Goal: Navigation & Orientation: Find specific page/section

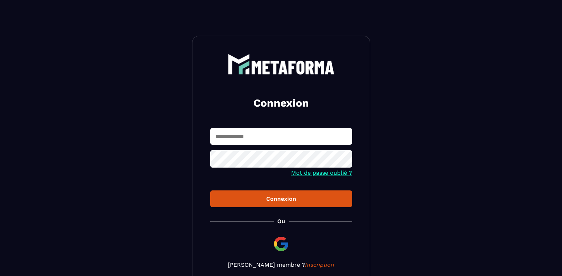
click at [313, 135] on input "text" at bounding box center [281, 136] width 142 height 17
type input "**********"
click at [210, 190] on button "Connexion" at bounding box center [281, 198] width 142 height 17
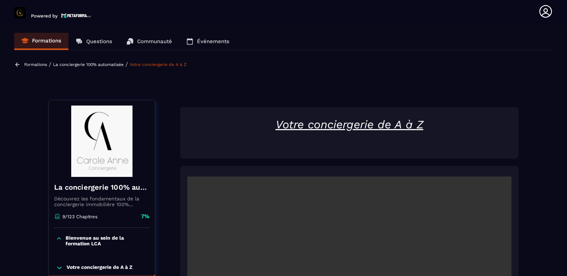
click at [200, 41] on p "Événements" at bounding box center [213, 41] width 32 height 6
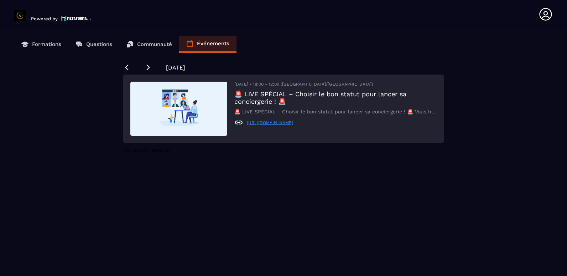
click at [275, 125] on link "[URL][DOMAIN_NAME]" at bounding box center [270, 122] width 46 height 5
click at [153, 44] on p "Communauté" at bounding box center [154, 44] width 35 height 6
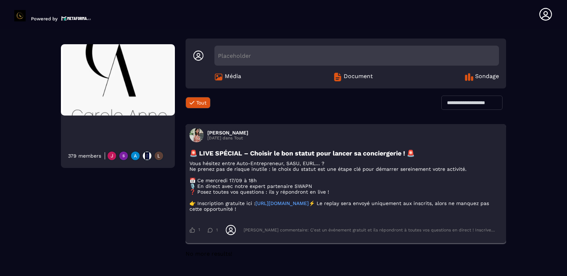
scroll to position [36, 0]
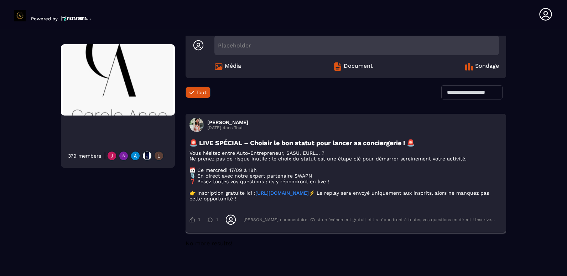
click at [283, 196] on link "[URL][DOMAIN_NAME]" at bounding box center [281, 193] width 53 height 6
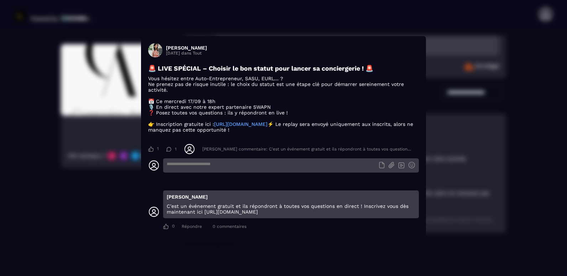
click at [239, 215] on p "C'est un événement gratuit et ils répondront à toutes vos questions en direct !…" at bounding box center [291, 208] width 249 height 11
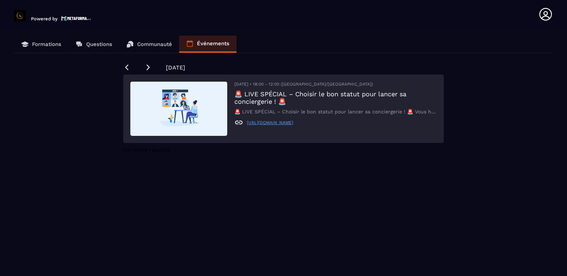
click at [104, 46] on p "Questions" at bounding box center [99, 44] width 26 height 6
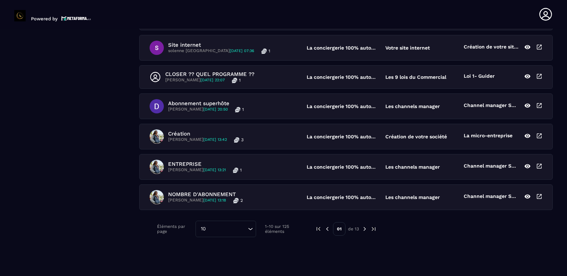
scroll to position [237, 0]
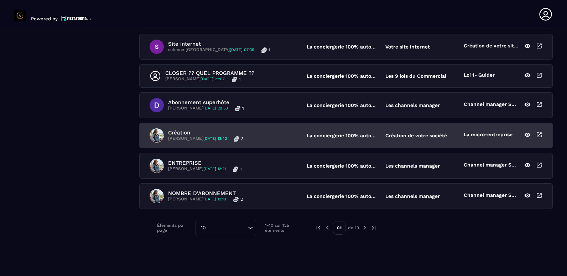
click at [205, 138] on p "[PERSON_NAME] [DATE] 13:42" at bounding box center [197, 139] width 59 height 6
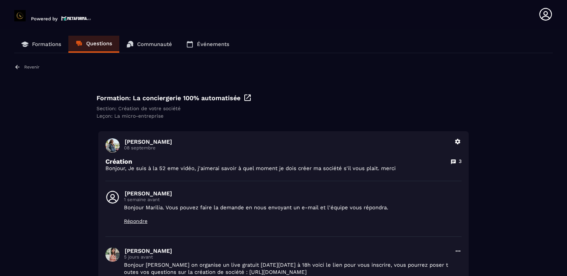
click at [139, 46] on p "Communauté" at bounding box center [154, 44] width 35 height 6
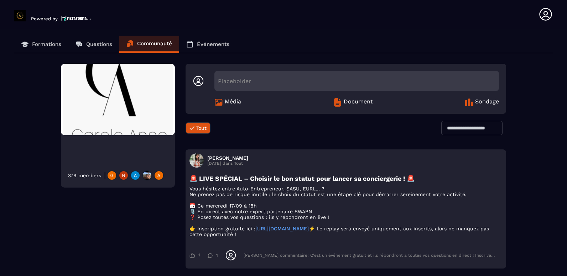
click at [217, 41] on p "Événements" at bounding box center [213, 44] width 32 height 6
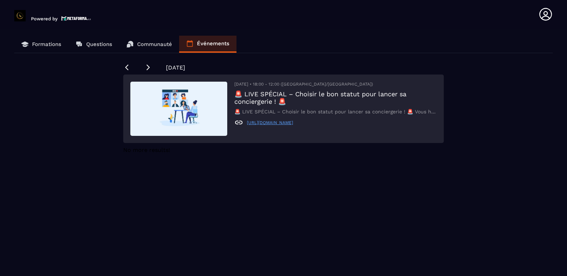
click at [161, 46] on p "Communauté" at bounding box center [154, 44] width 35 height 6
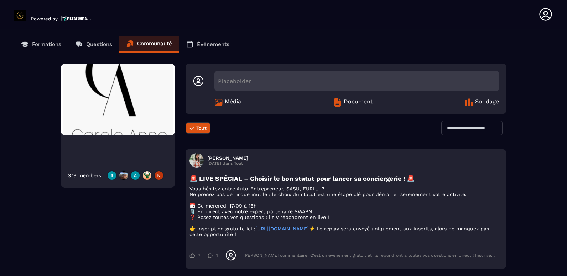
click at [210, 43] on p "Événements" at bounding box center [213, 44] width 32 height 6
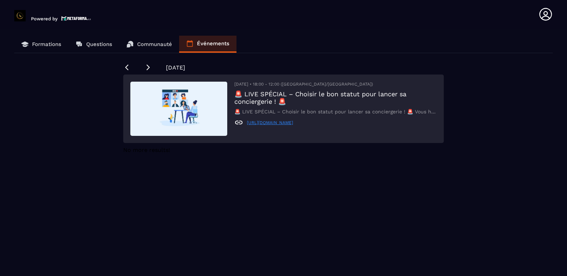
click at [271, 124] on link "[URL][DOMAIN_NAME]" at bounding box center [270, 122] width 46 height 5
click at [308, 33] on section "Formations Questions Communauté Événements [DATE] [DATE] • 18:00 - 12:00 ([GEOG…" at bounding box center [283, 161] width 567 height 264
click at [153, 43] on p "Communauté" at bounding box center [154, 44] width 35 height 6
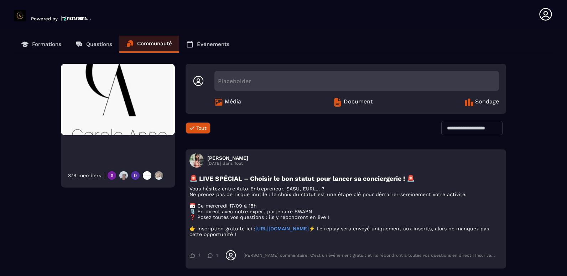
click at [103, 42] on p "Questions" at bounding box center [99, 44] width 26 height 6
